Goal: Transaction & Acquisition: Download file/media

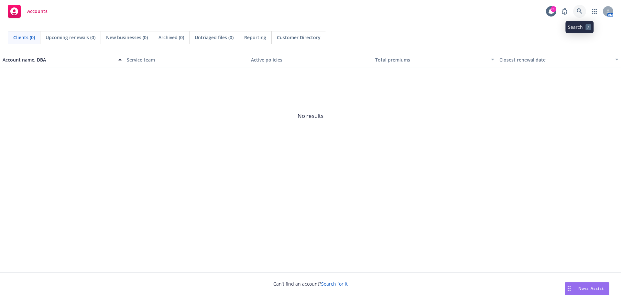
click at [582, 10] on icon at bounding box center [580, 11] width 6 height 6
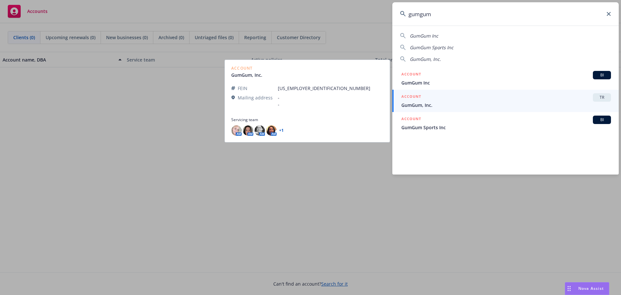
type input "gumgum"
click at [470, 101] on div "ACCOUNT TR" at bounding box center [507, 97] width 210 height 8
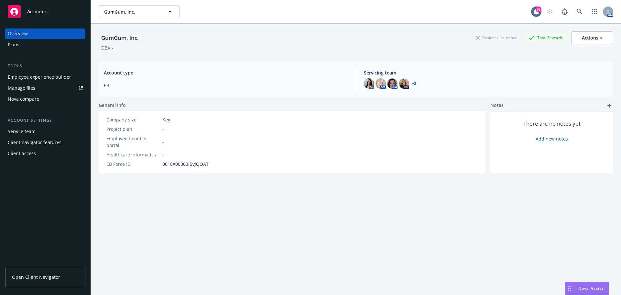
click at [26, 46] on div "Plans" at bounding box center [45, 44] width 75 height 10
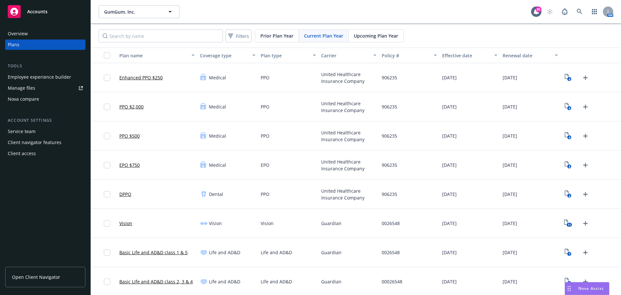
scroll to position [32, 0]
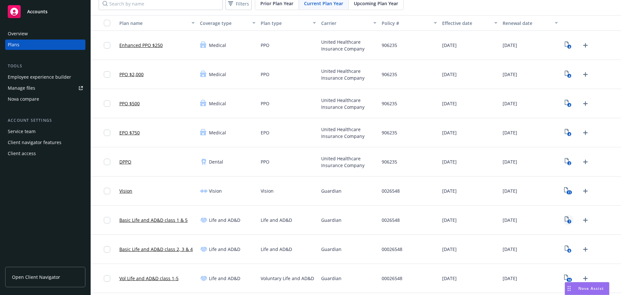
click at [568, 221] on rect "View Plan Documents" at bounding box center [570, 221] width 4 height 4
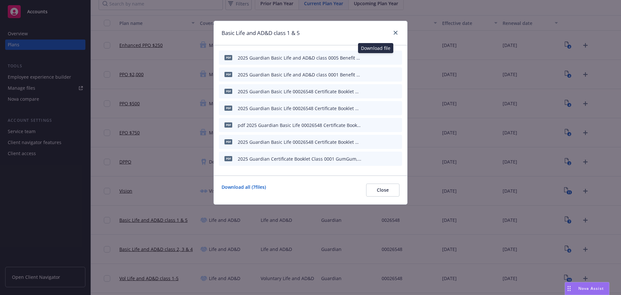
click at [376, 59] on icon "download file" at bounding box center [374, 57] width 5 height 5
click at [397, 32] on icon "close" at bounding box center [396, 33] width 4 height 4
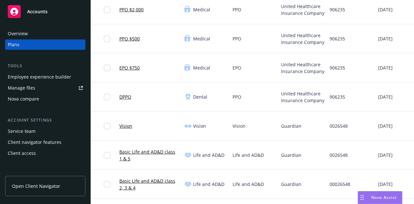
scroll to position [97, 0]
